Goal: Navigation & Orientation: Find specific page/section

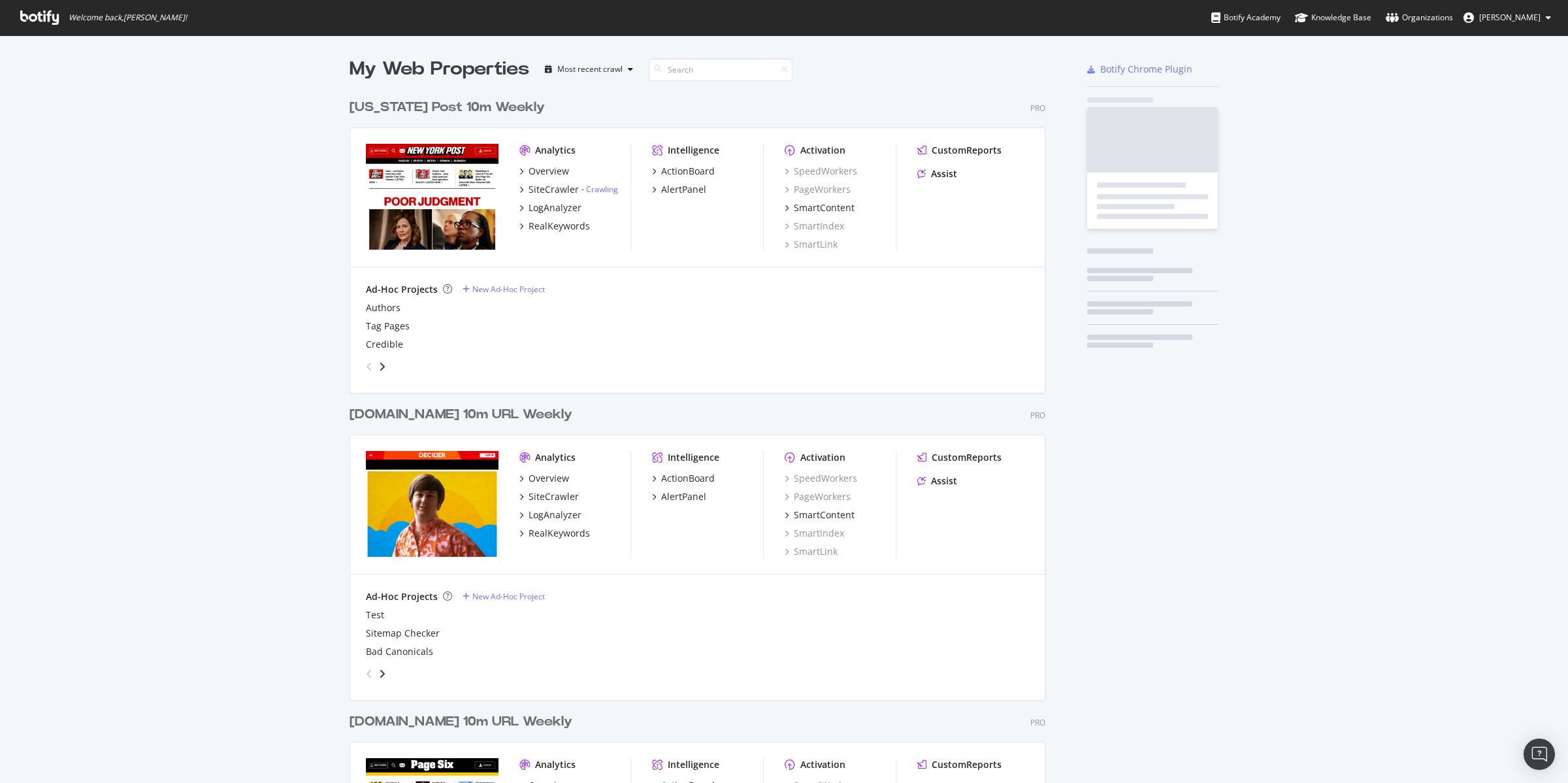
scroll to position [1554, 694]
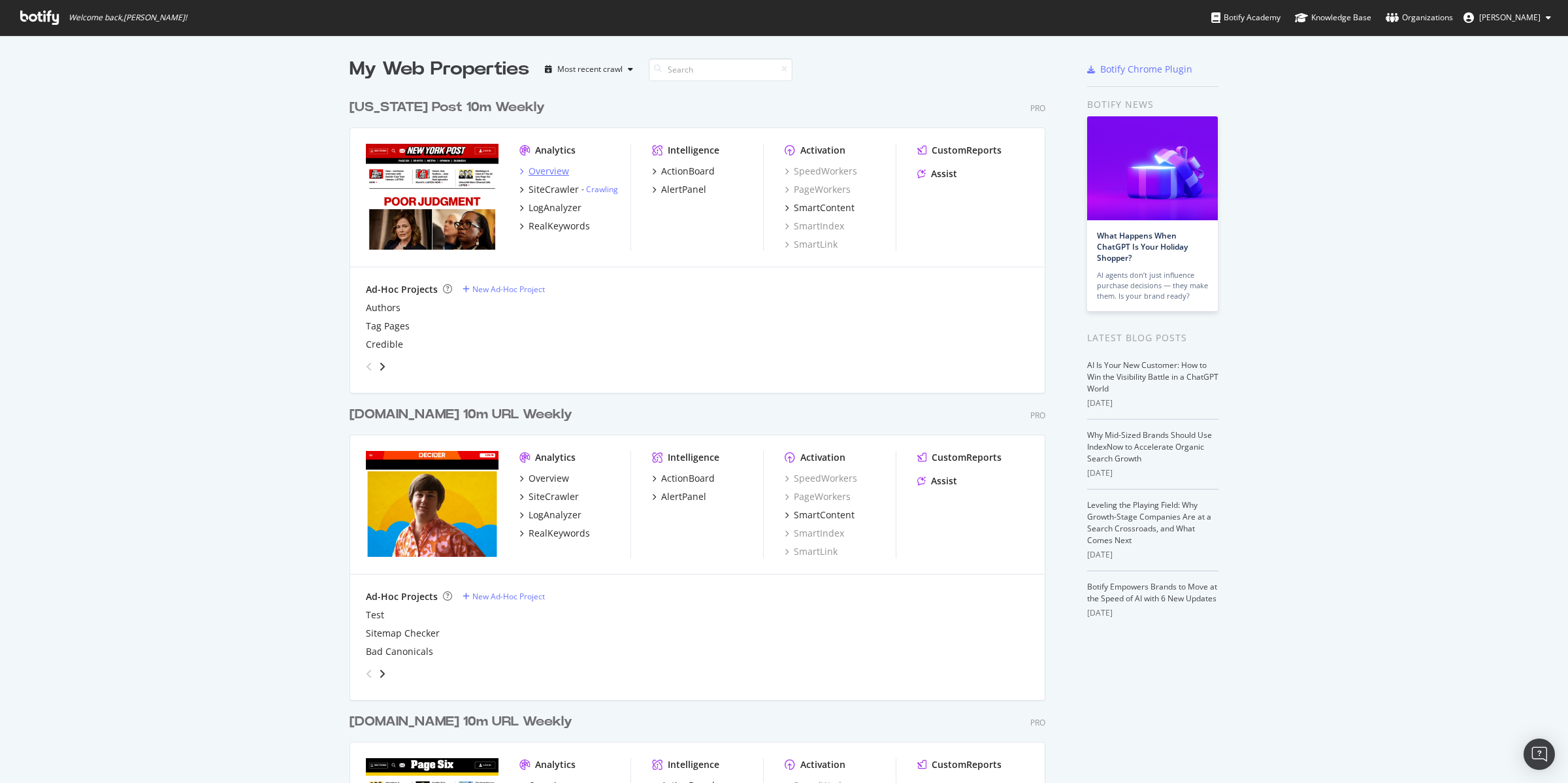
click at [544, 173] on div "Overview" at bounding box center [548, 171] width 41 height 13
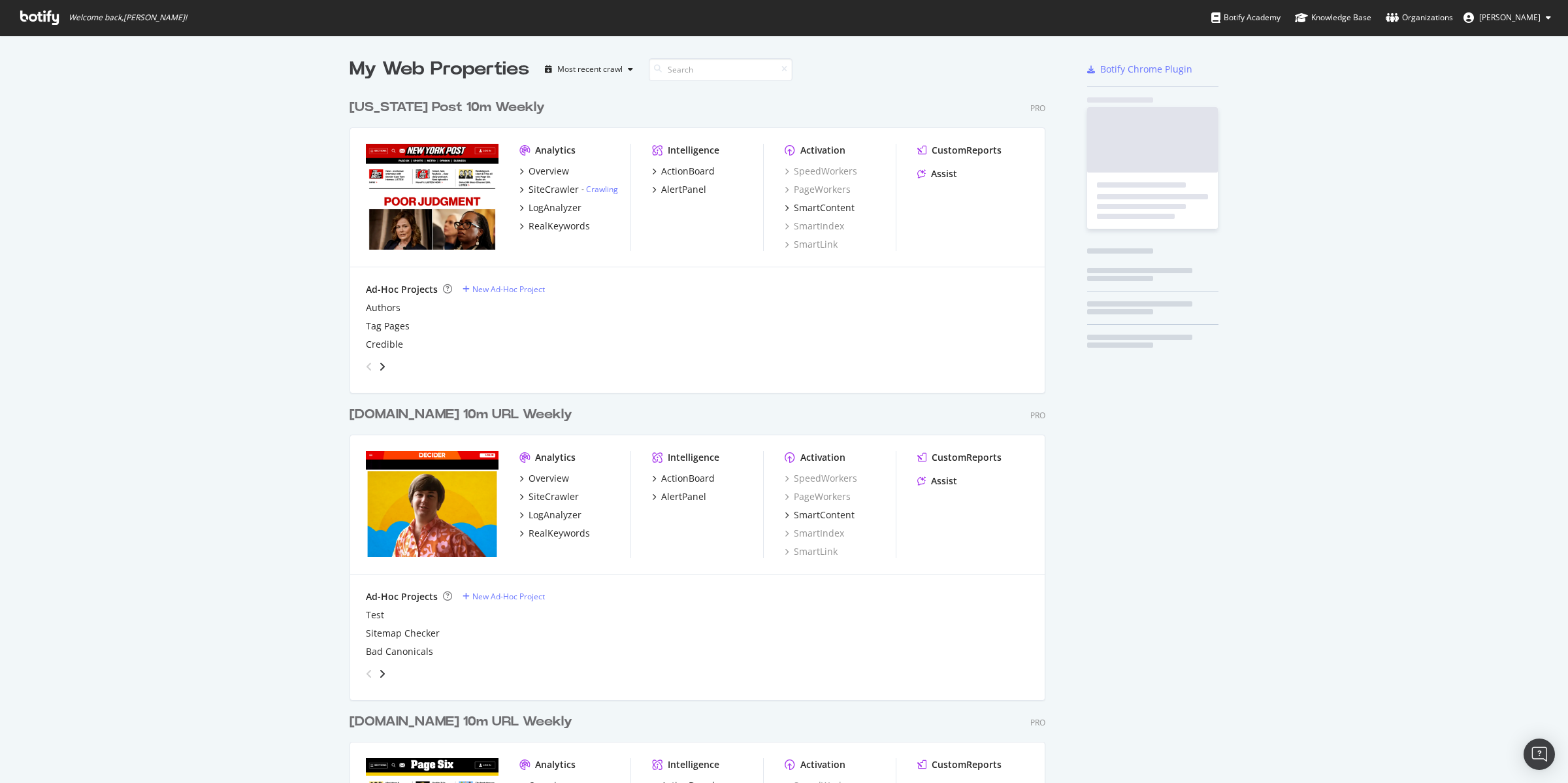
scroll to position [1554, 694]
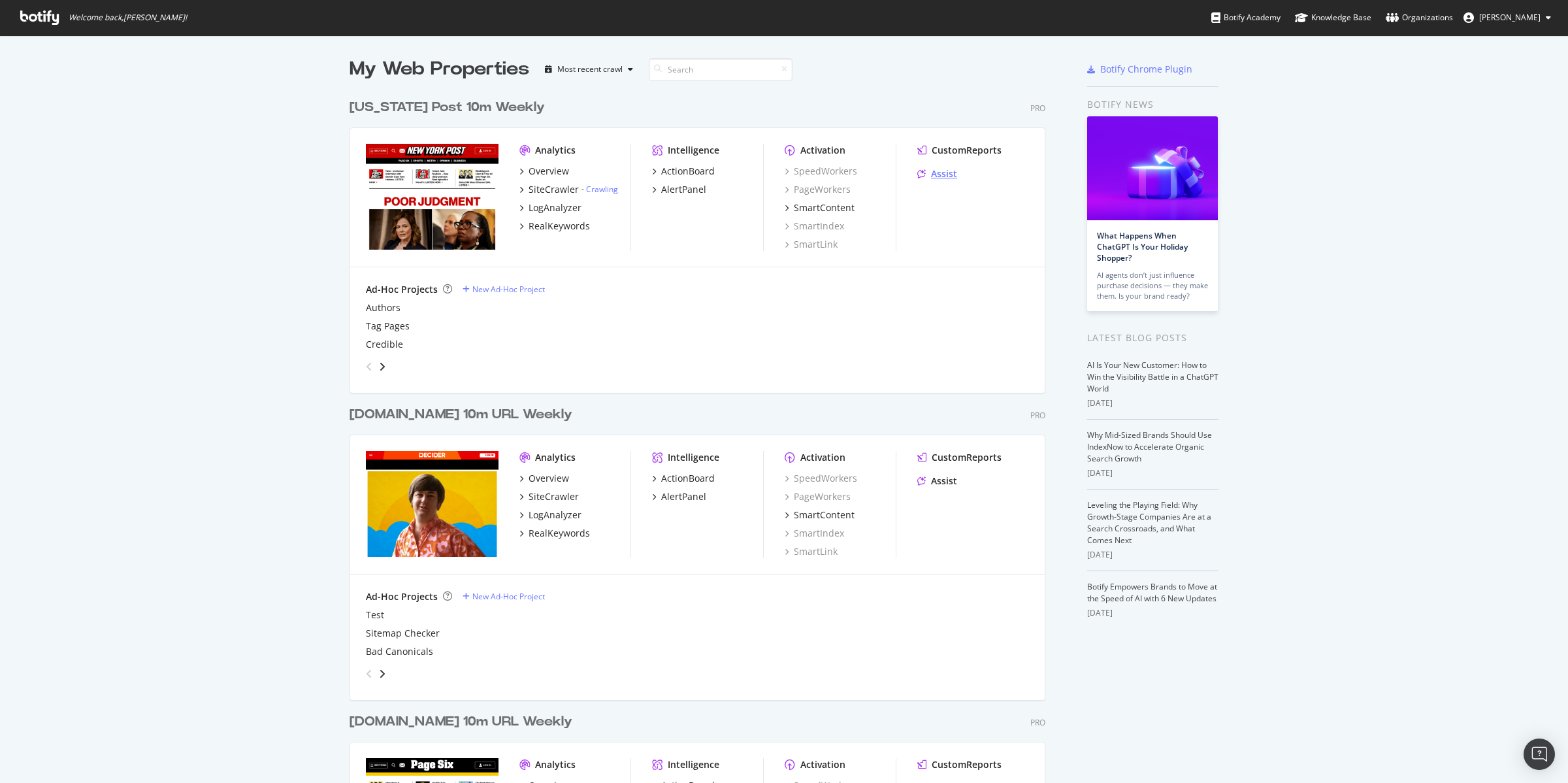
click at [931, 174] on div "Assist" at bounding box center [944, 174] width 26 height 13
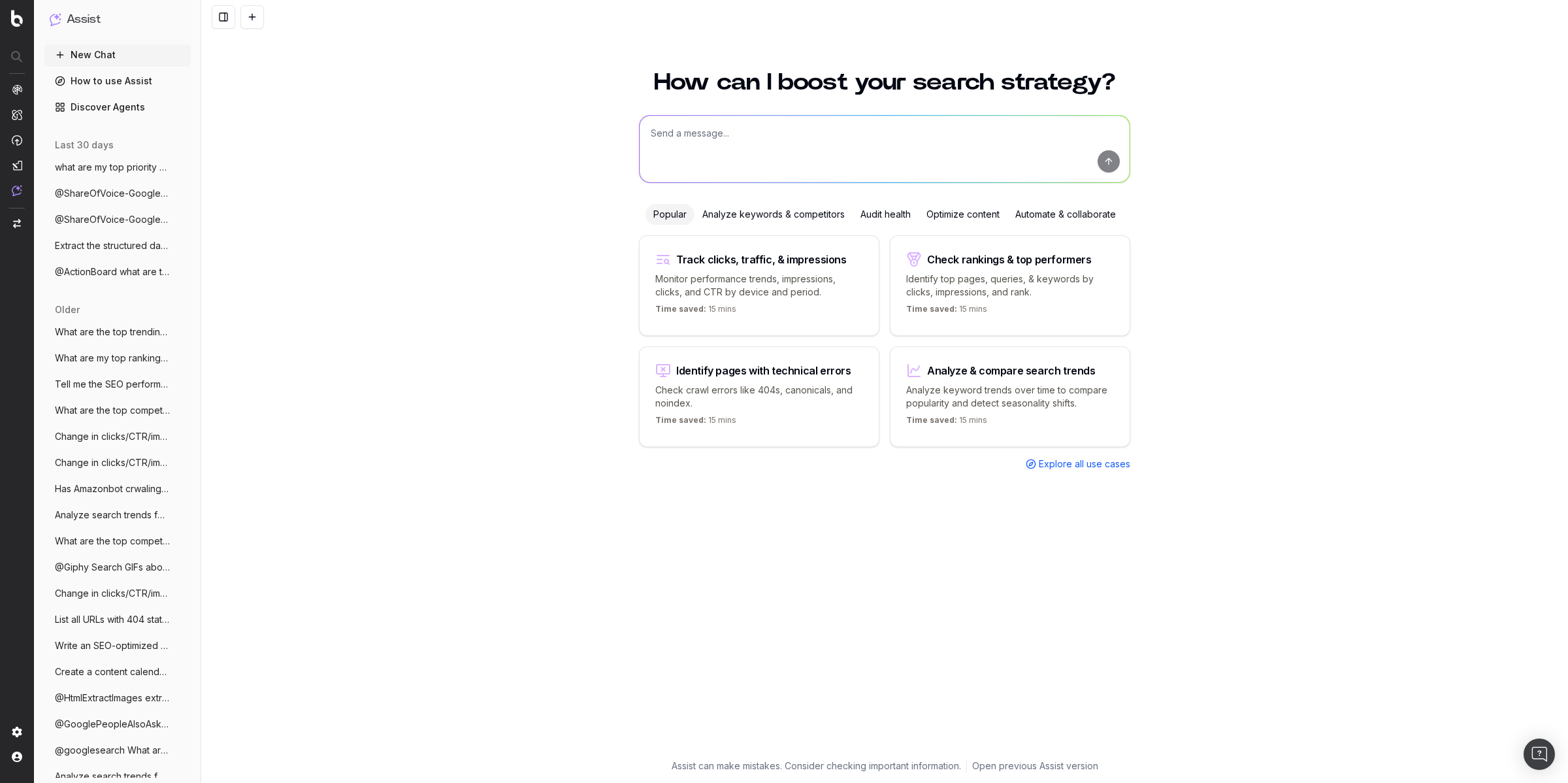
click at [691, 138] on textarea at bounding box center [884, 148] width 490 height 67
type textarea "What are my Alert Prioities"
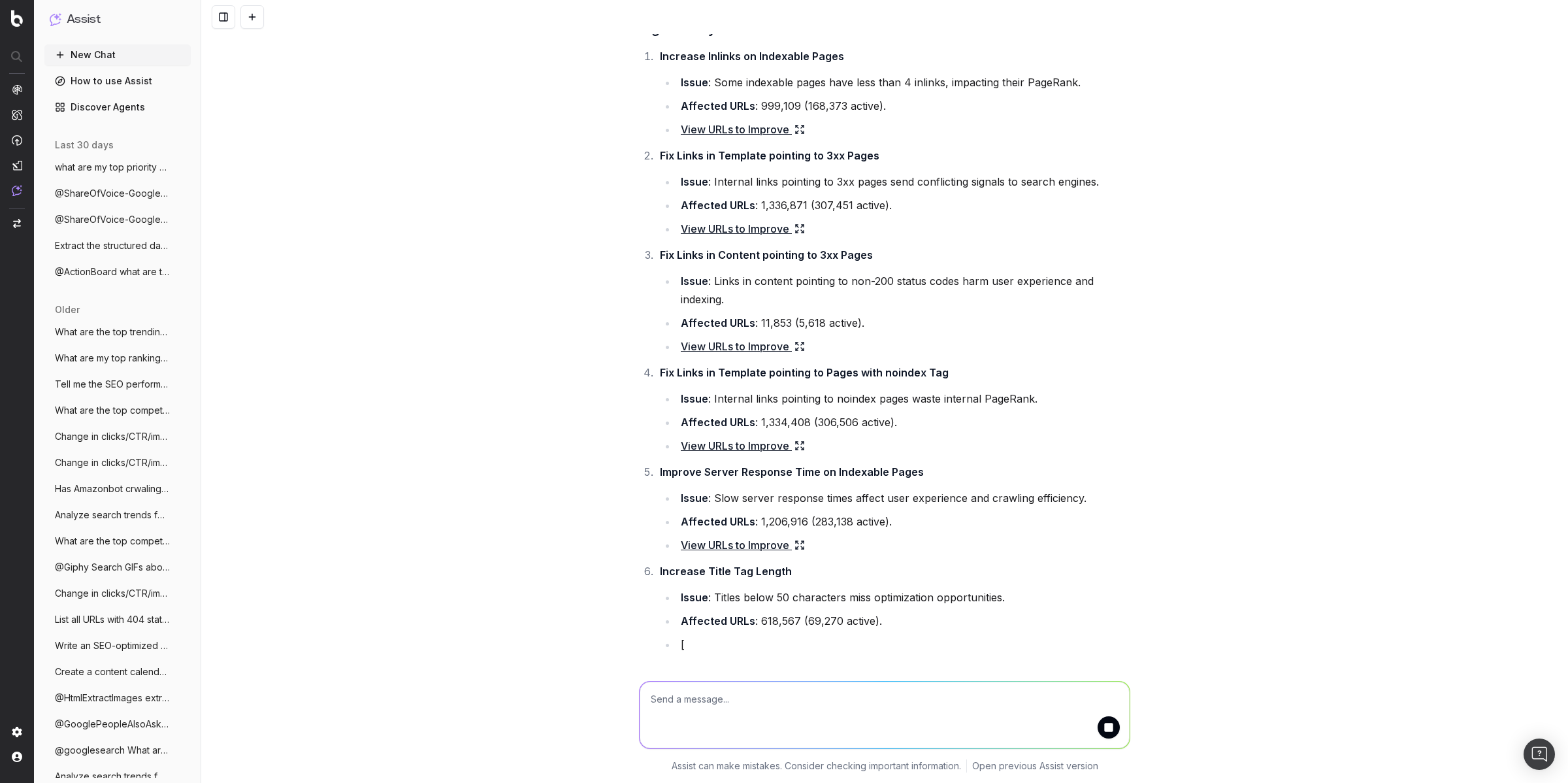
scroll to position [128, 0]
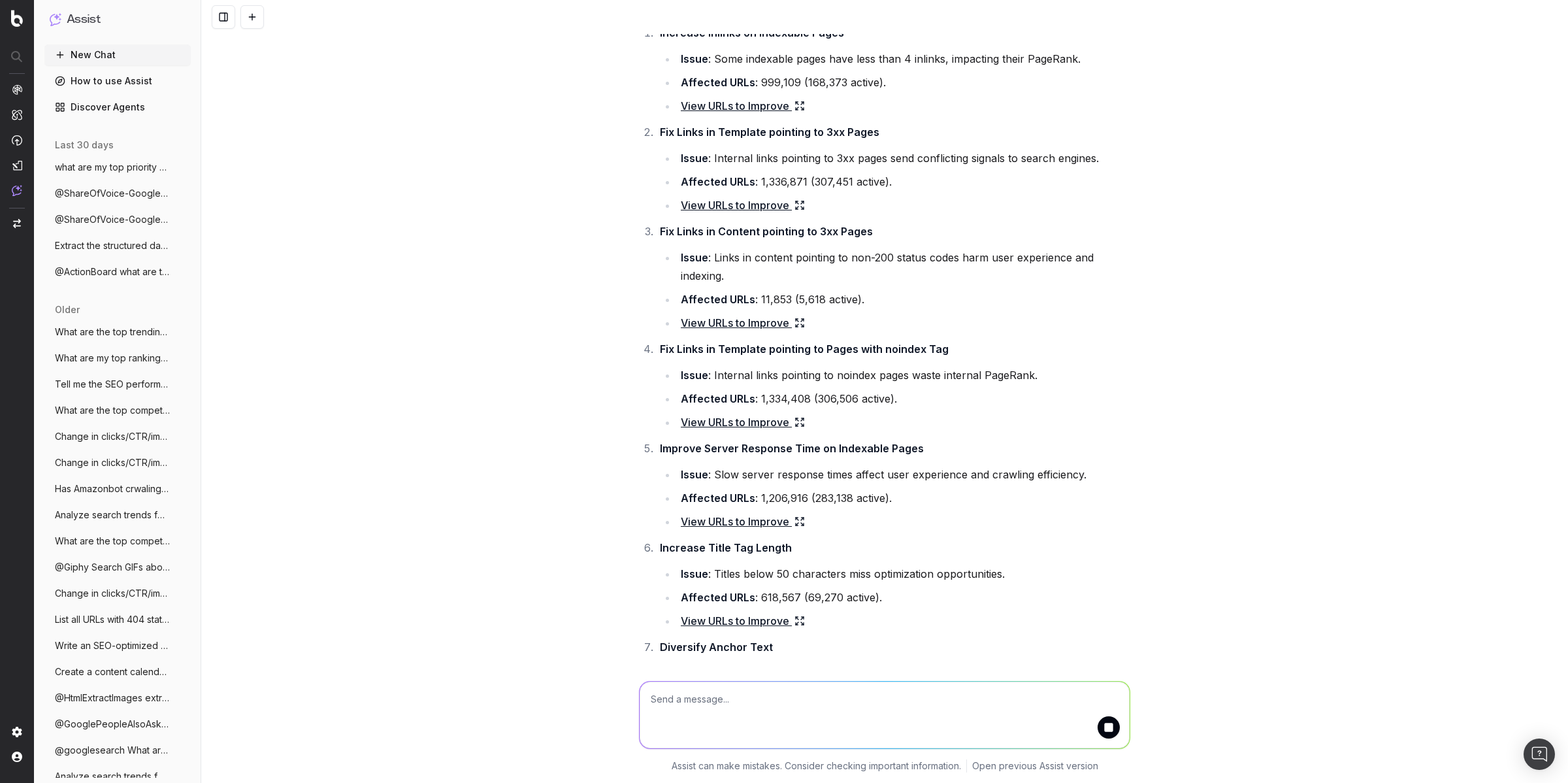
click at [794, 423] on icon at bounding box center [799, 422] width 11 height 11
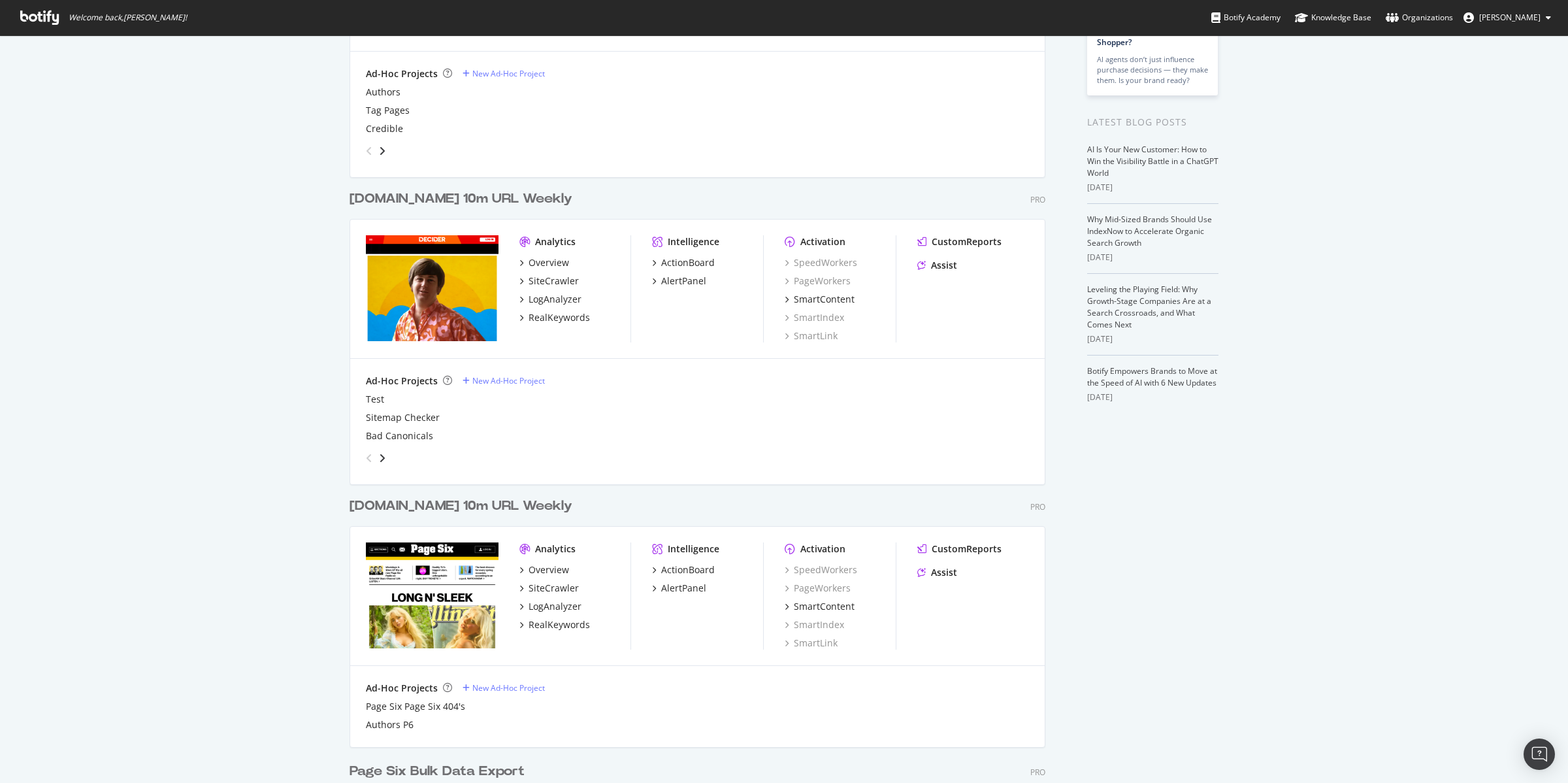
scroll to position [214, 0]
click at [543, 259] on div "Overview" at bounding box center [548, 265] width 41 height 13
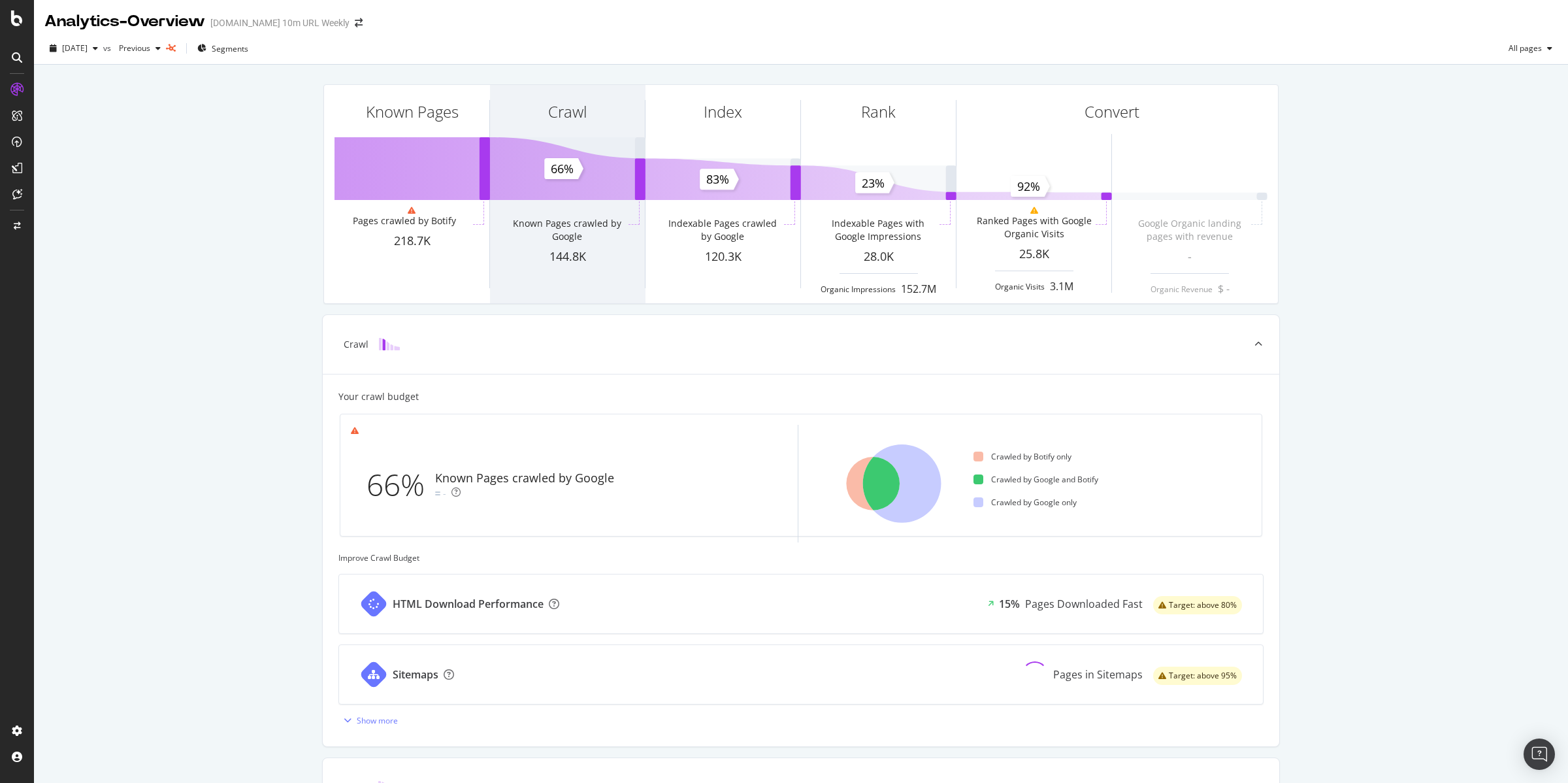
scroll to position [4, 0]
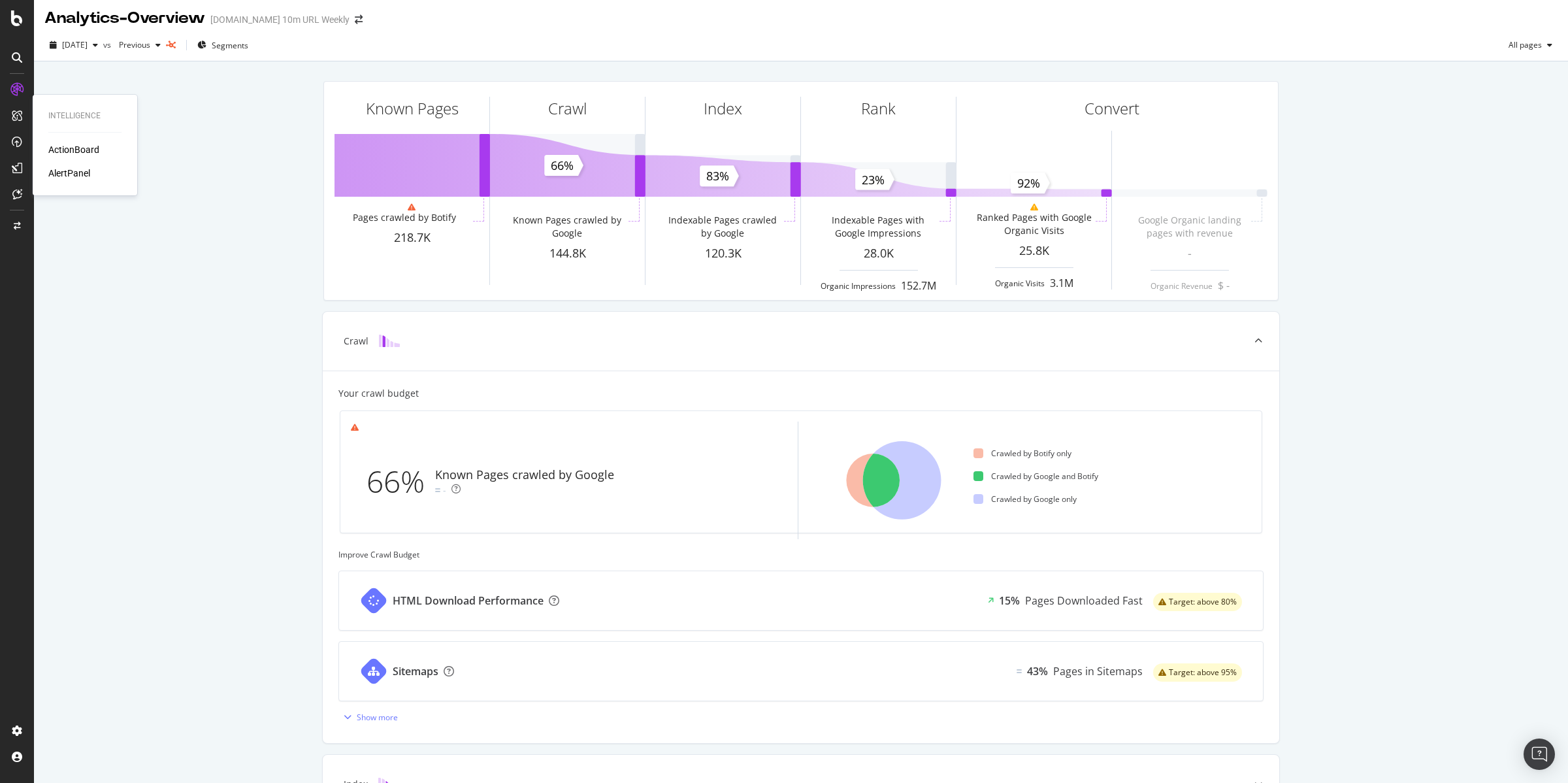
click at [76, 148] on div "ActionBoard" at bounding box center [73, 150] width 51 height 13
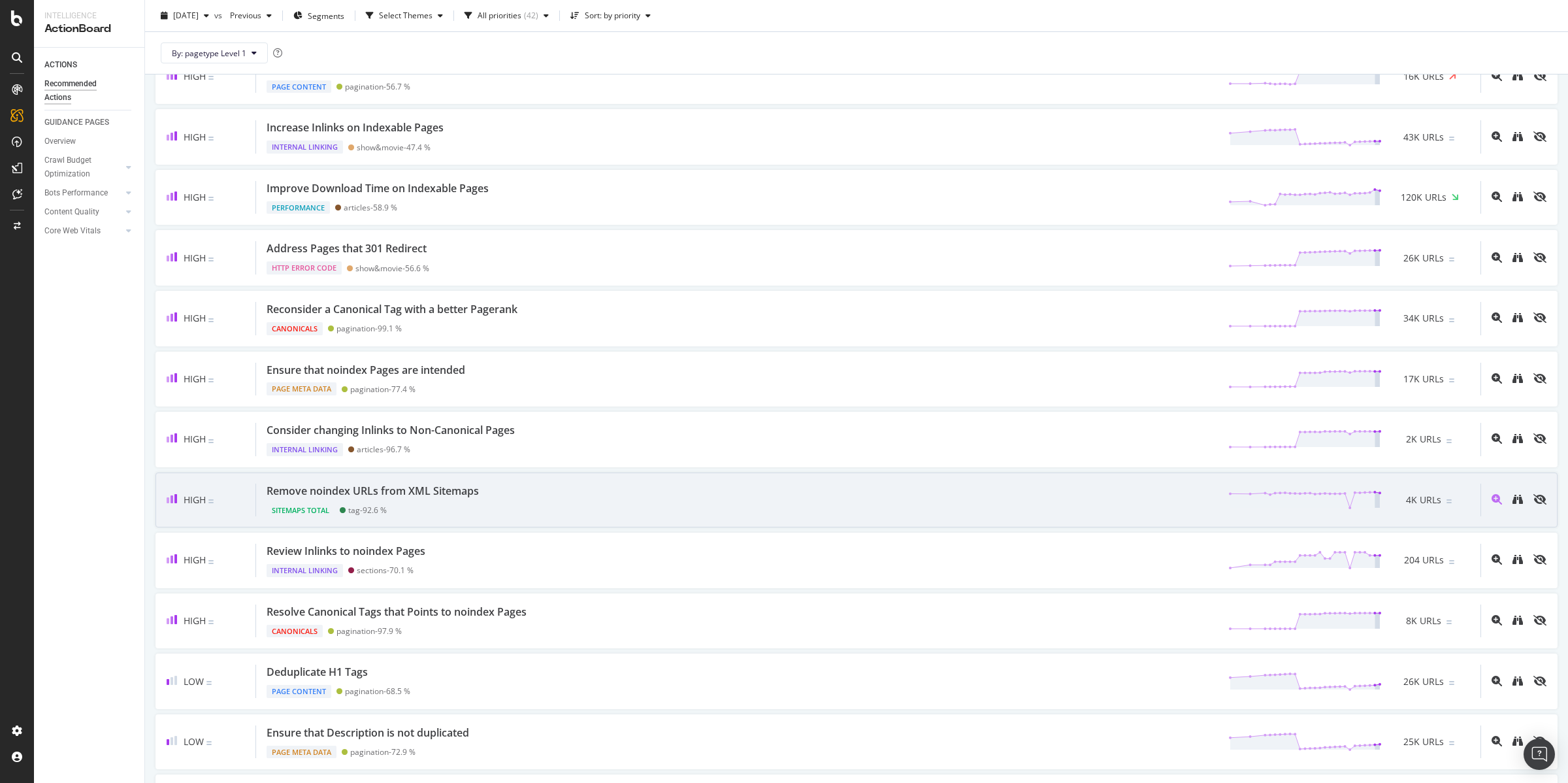
scroll to position [245, 0]
